Goal: Find specific page/section: Find specific page/section

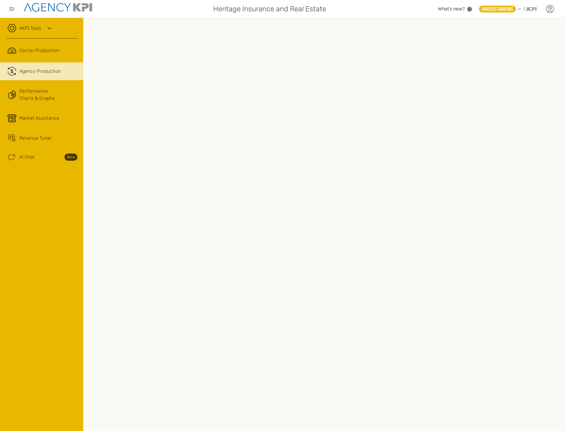
click at [548, 12] on icon at bounding box center [549, 8] width 9 height 9
click at [521, 61] on li "Log Out" at bounding box center [525, 61] width 66 height 15
click at [53, 65] on link ".cls-1{fill:none;stroke:#221f20;stroke-linecap:round;stroke-linejoin:round;stro…" at bounding box center [41, 71] width 83 height 18
click at [48, 90] on link "Performance Charts & Graphs" at bounding box center [41, 94] width 83 height 23
